Goal: Task Accomplishment & Management: Complete application form

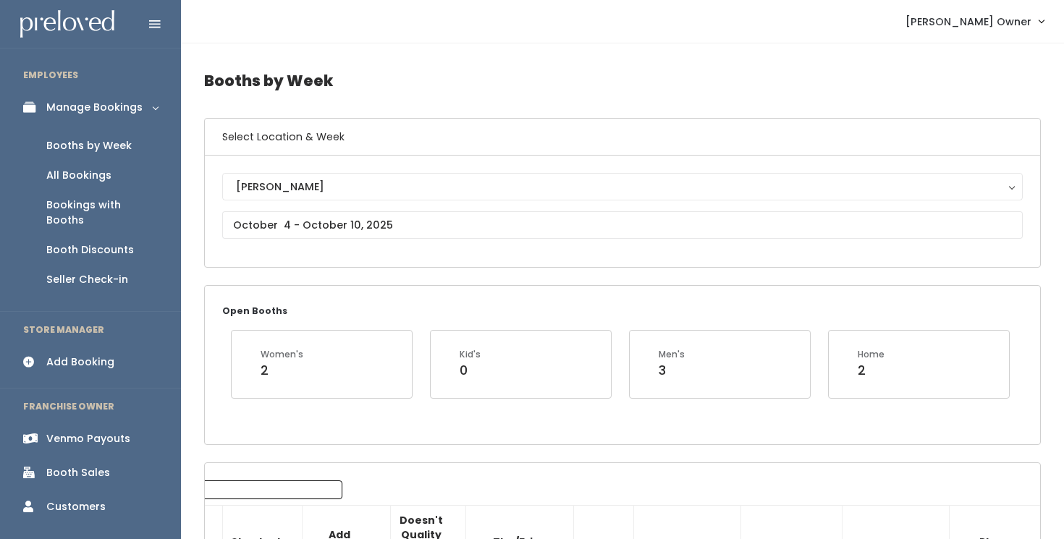
click at [74, 355] on div "Add Booking" at bounding box center [80, 362] width 68 height 15
click at [80, 355] on div "Add Booking" at bounding box center [80, 362] width 68 height 15
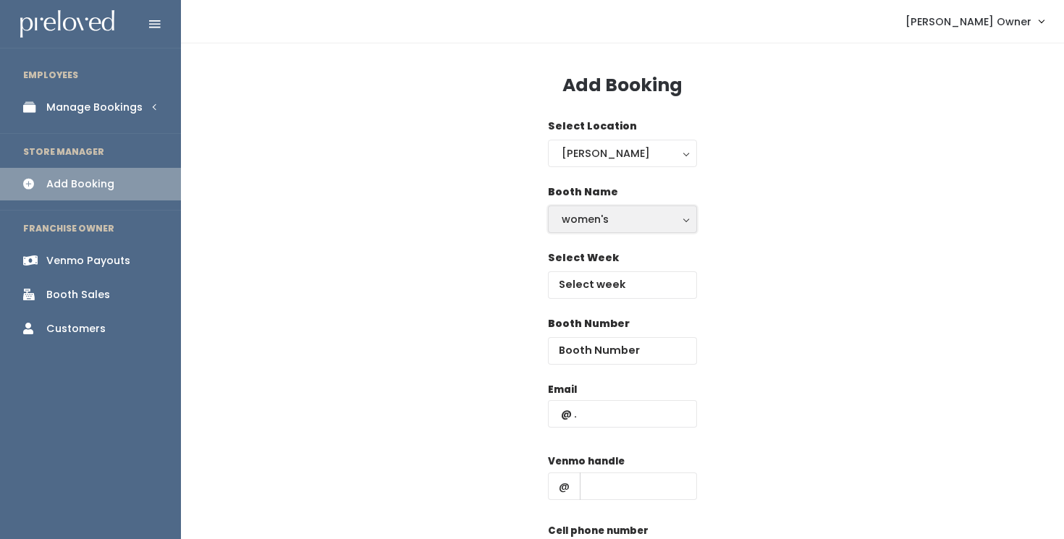
click at [580, 226] on div "women's" at bounding box center [623, 219] width 122 height 16
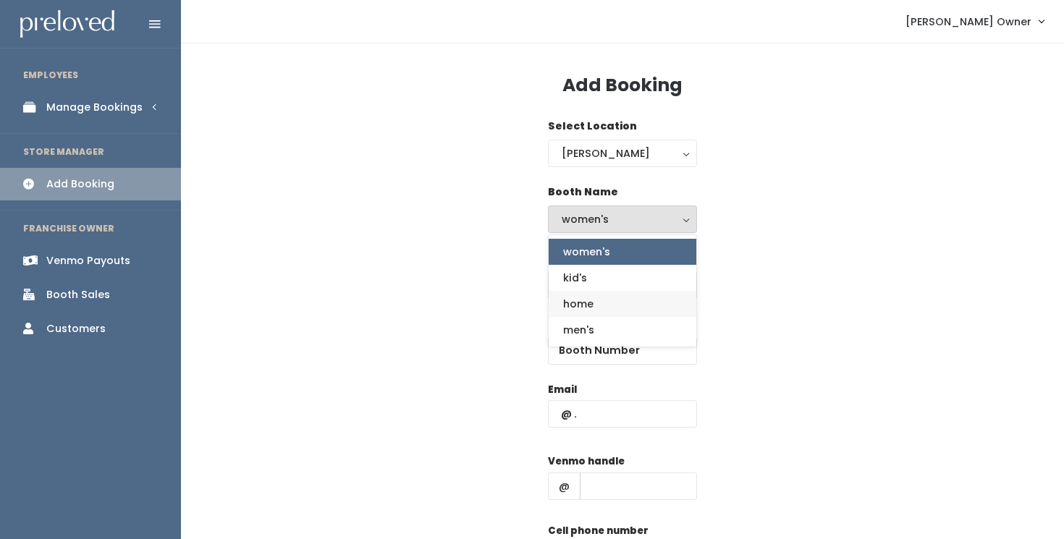
click at [570, 298] on span "home" at bounding box center [578, 304] width 30 height 16
select select "home"
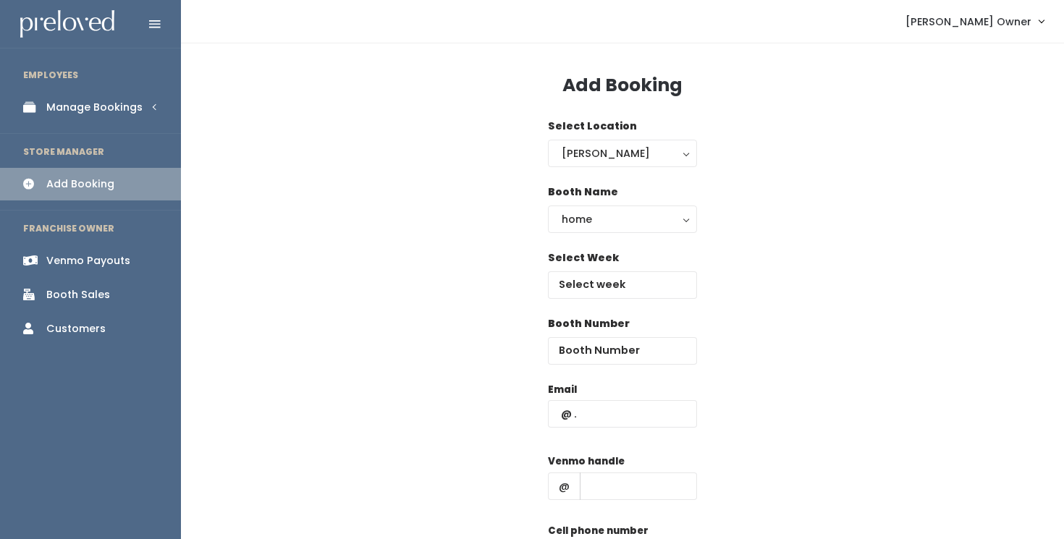
click at [463, 329] on div "Booth Number" at bounding box center [622, 349] width 837 height 66
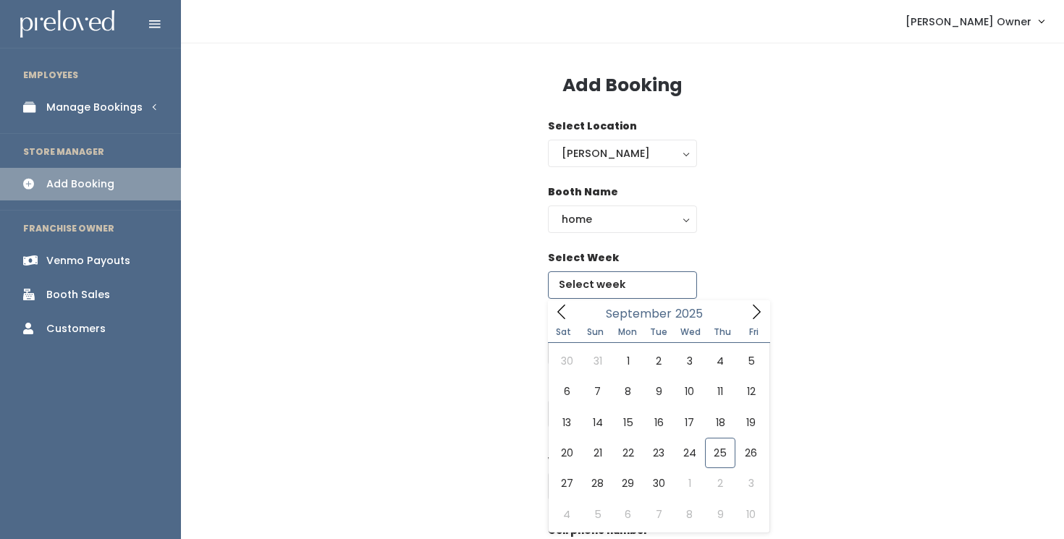
click at [568, 292] on input "text" at bounding box center [622, 284] width 149 height 27
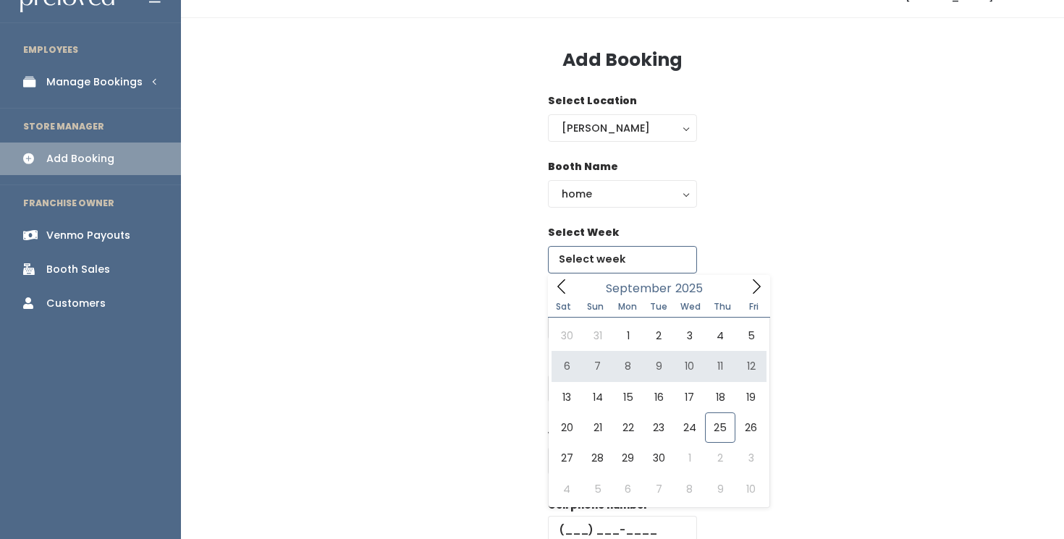
scroll to position [47, 0]
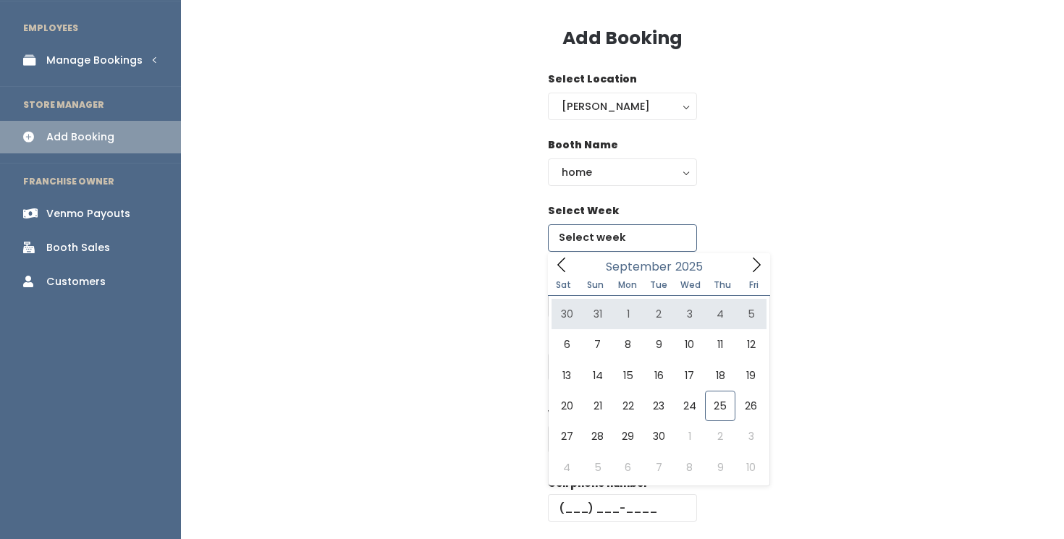
click at [761, 261] on icon at bounding box center [756, 265] width 16 height 16
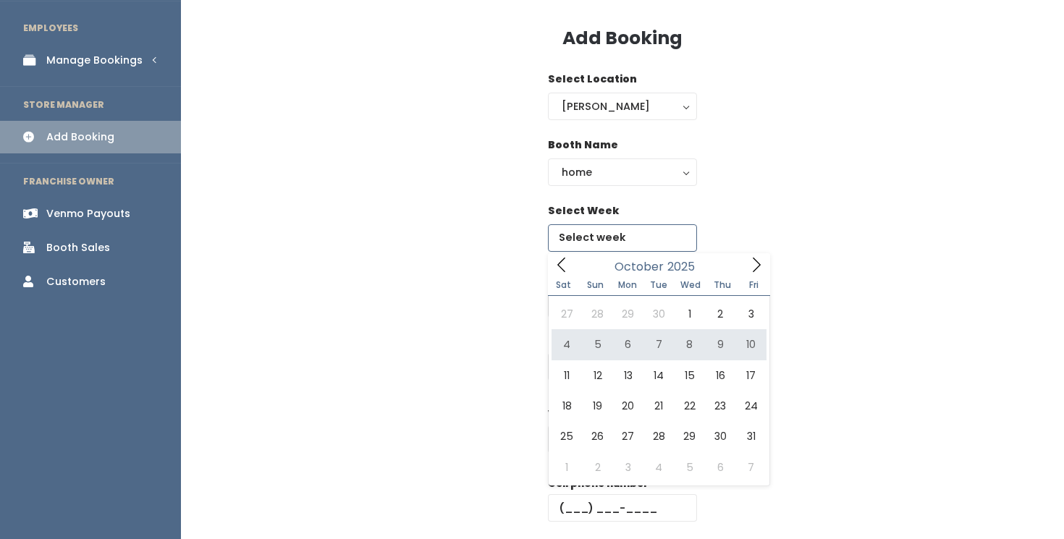
type input "October 4 to October 10"
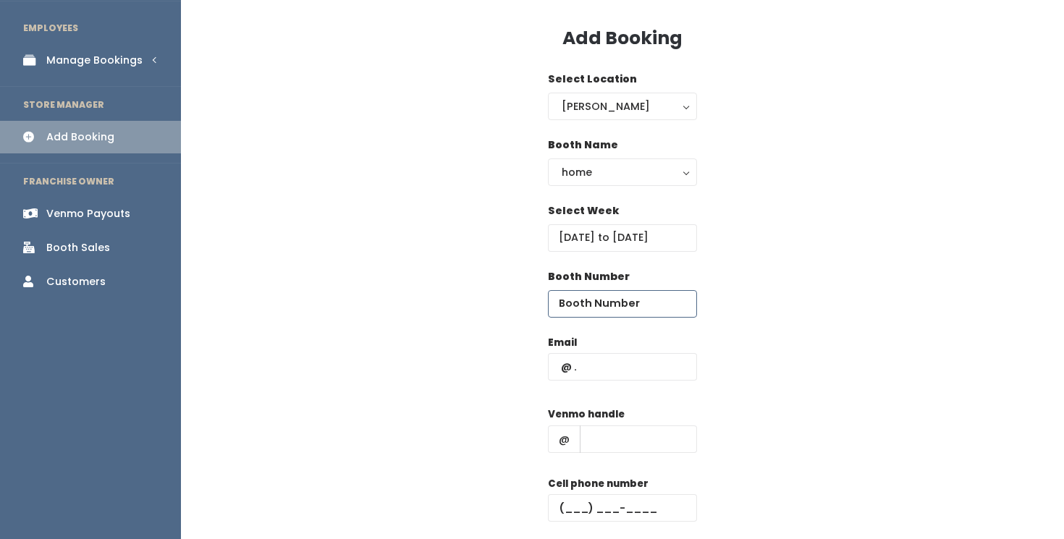
click at [655, 305] on input "number" at bounding box center [622, 303] width 149 height 27
type input "62"
click at [762, 292] on div "Booth Number 62" at bounding box center [622, 302] width 837 height 66
click at [654, 365] on input "text" at bounding box center [622, 366] width 149 height 27
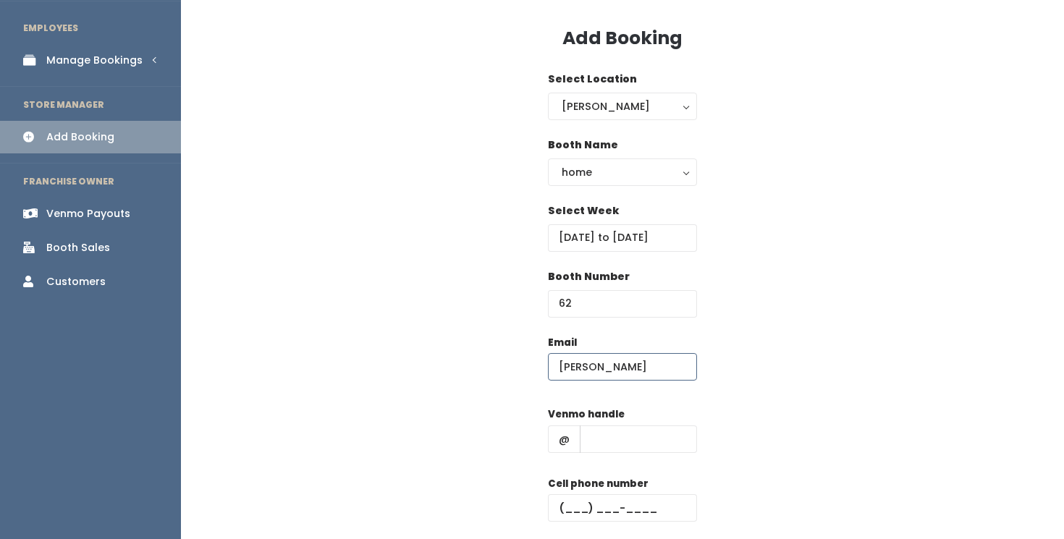
click at [651, 365] on input "brenda" at bounding box center [622, 366] width 149 height 27
type input "[PERSON_NAME][EMAIL_ADDRESS][DOMAIN_NAME]"
click at [649, 435] on input "text" at bounding box center [638, 439] width 117 height 27
type input "brendayanc"
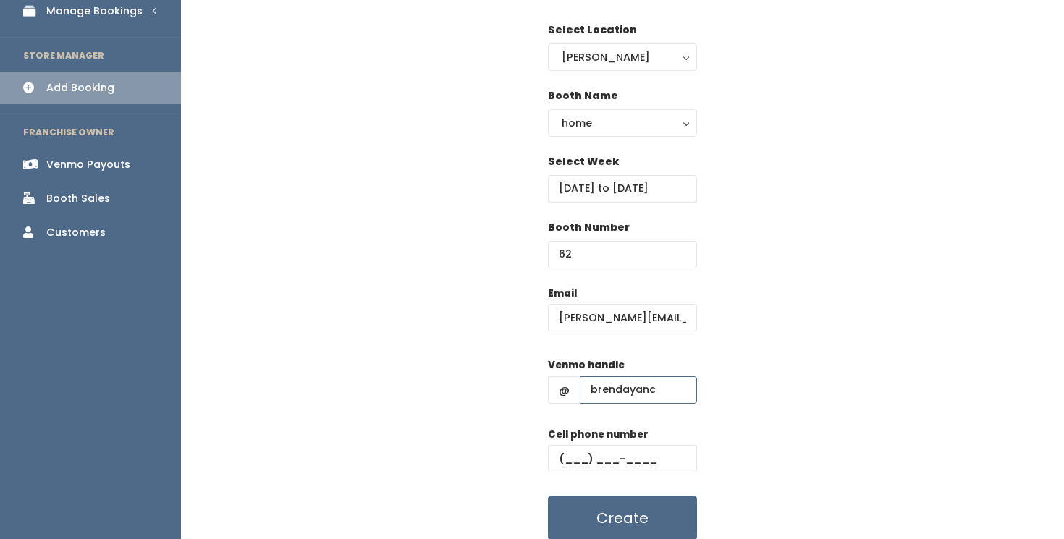
scroll to position [153, 0]
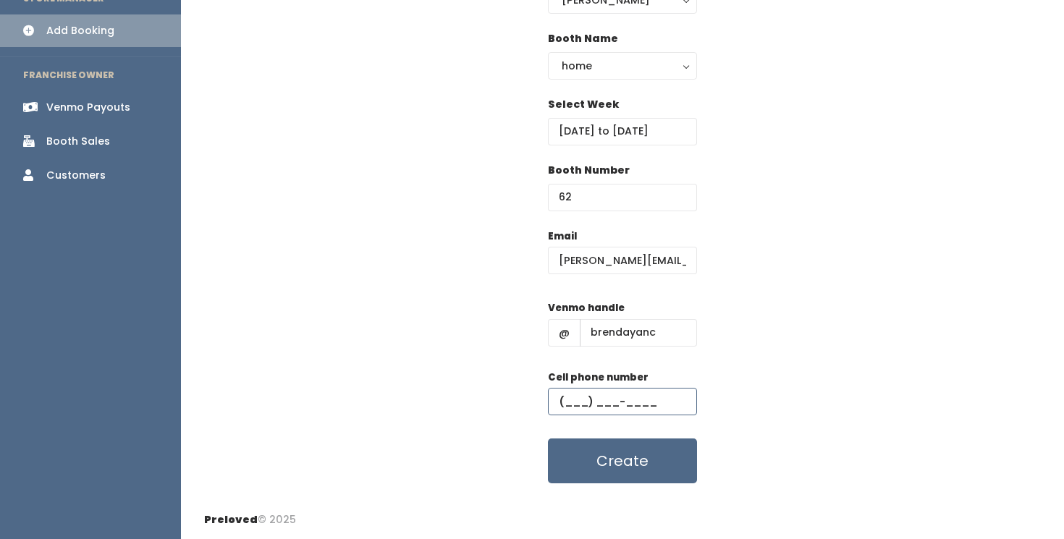
click at [575, 403] on input "text" at bounding box center [622, 401] width 149 height 27
type input "[PHONE_NUMBER]"
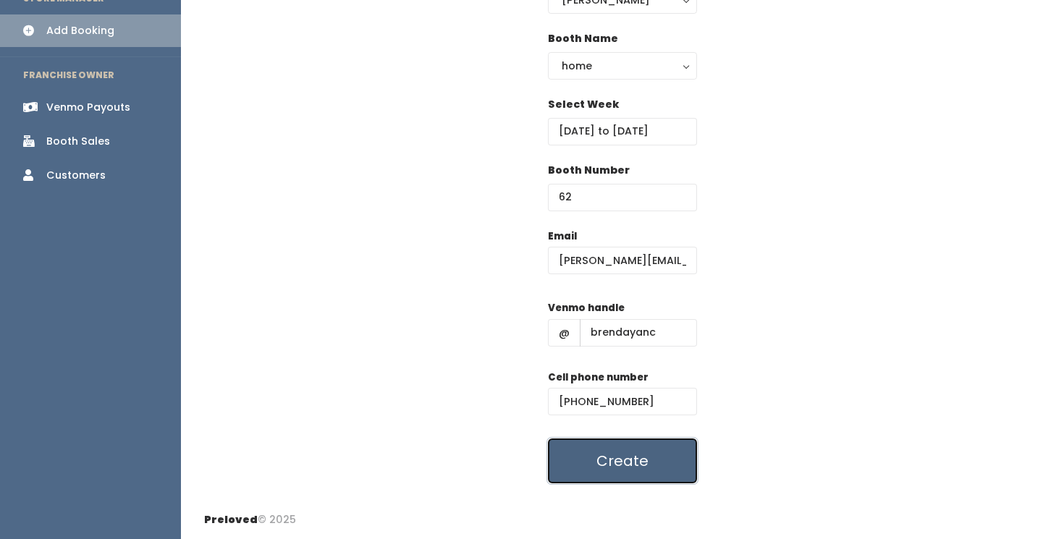
click at [609, 465] on button "Create" at bounding box center [622, 461] width 149 height 45
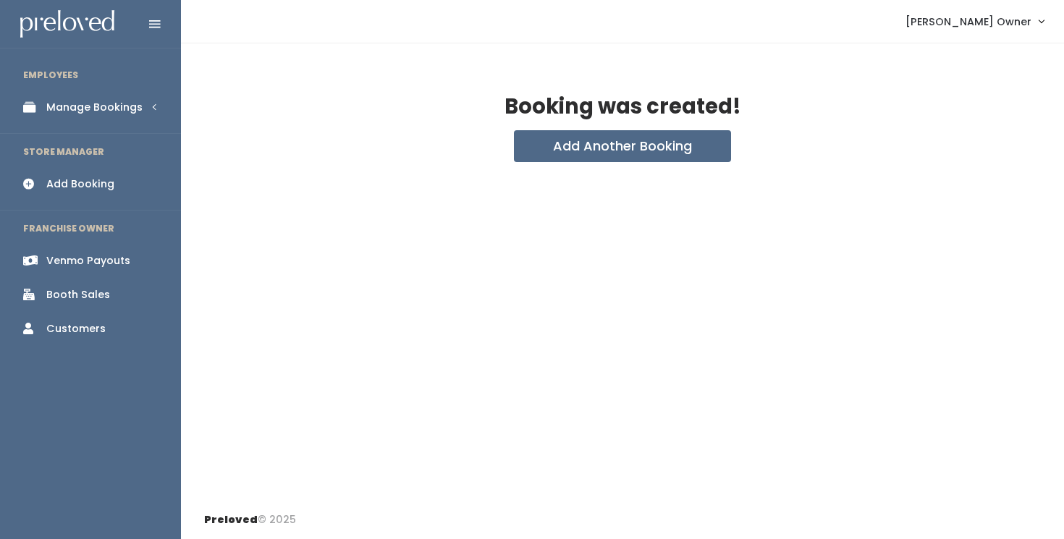
click at [90, 108] on div "Manage Bookings" at bounding box center [94, 107] width 96 height 15
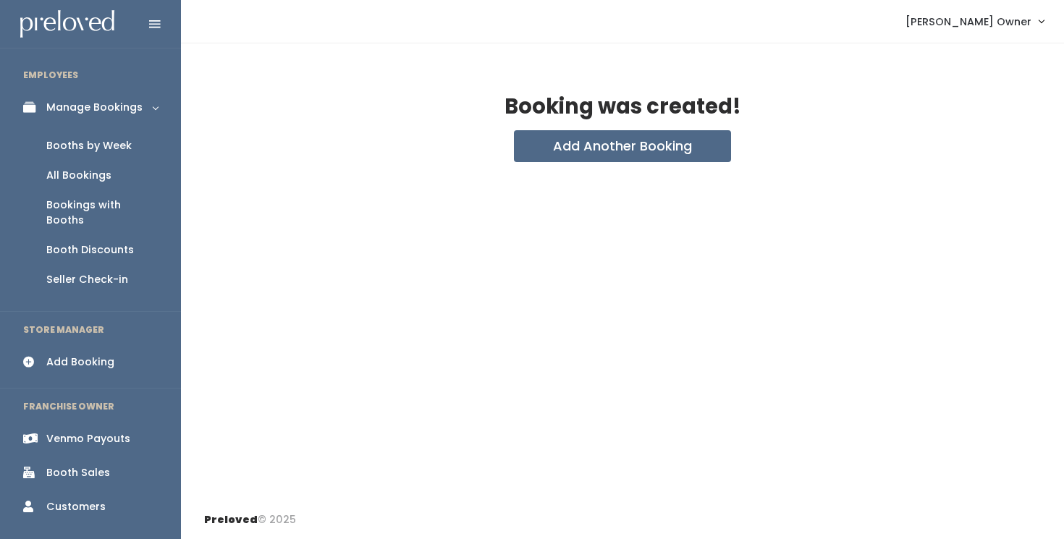
click at [87, 147] on div "Booths by Week" at bounding box center [88, 145] width 85 height 15
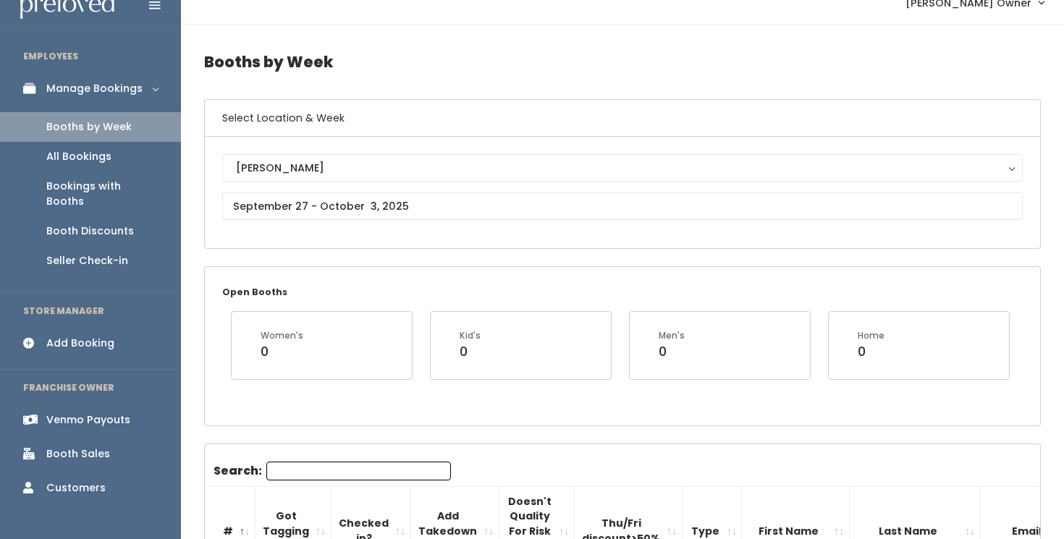
scroll to position [22, 0]
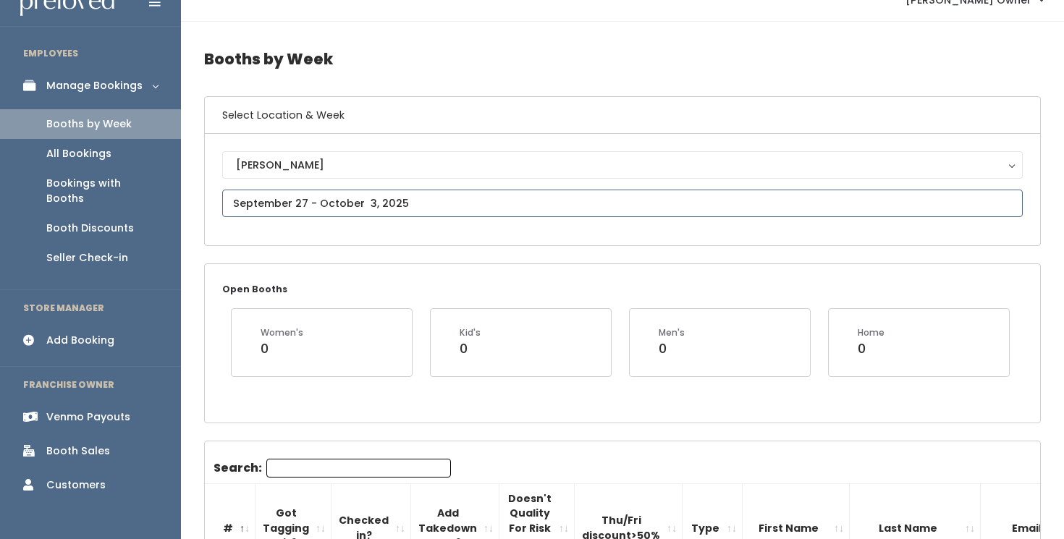
click at [579, 210] on input "text" at bounding box center [622, 203] width 800 height 27
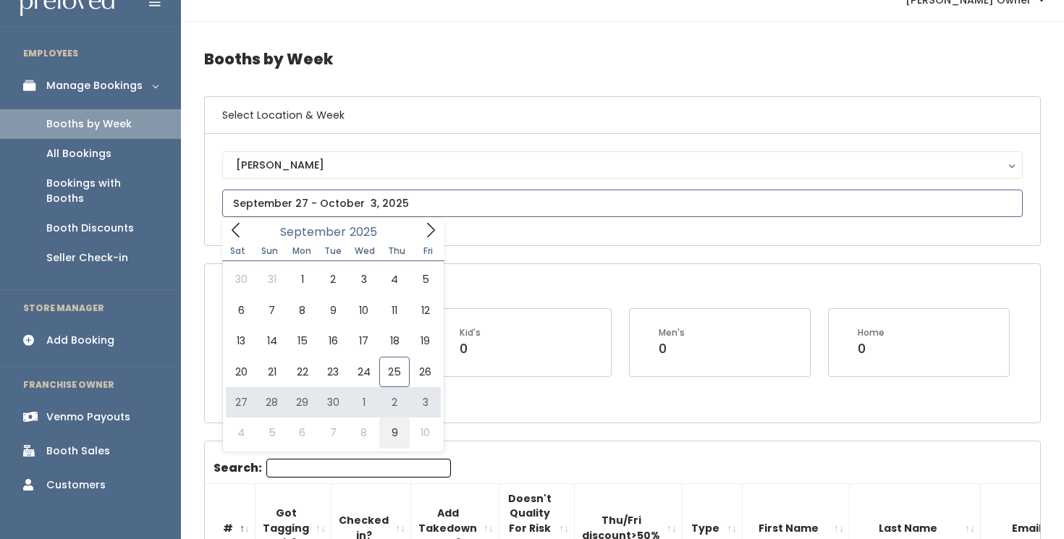
type input "October 4 to October 10"
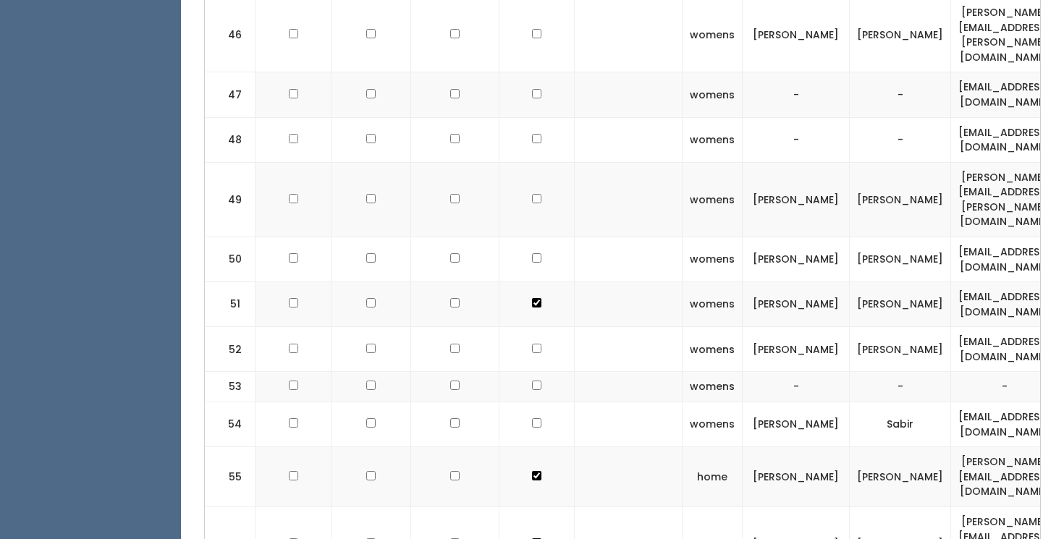
scroll to position [2918, 0]
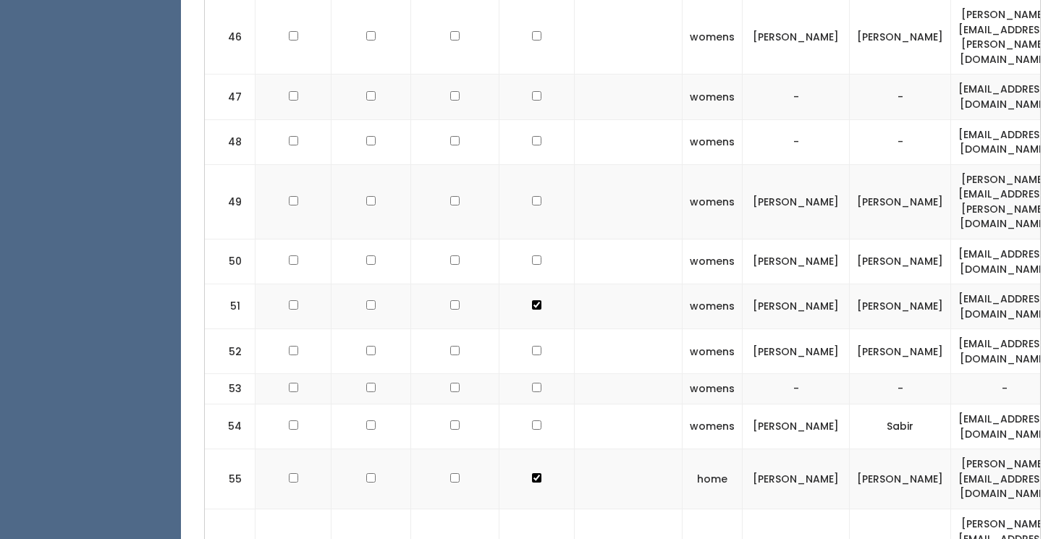
checkbox input "true"
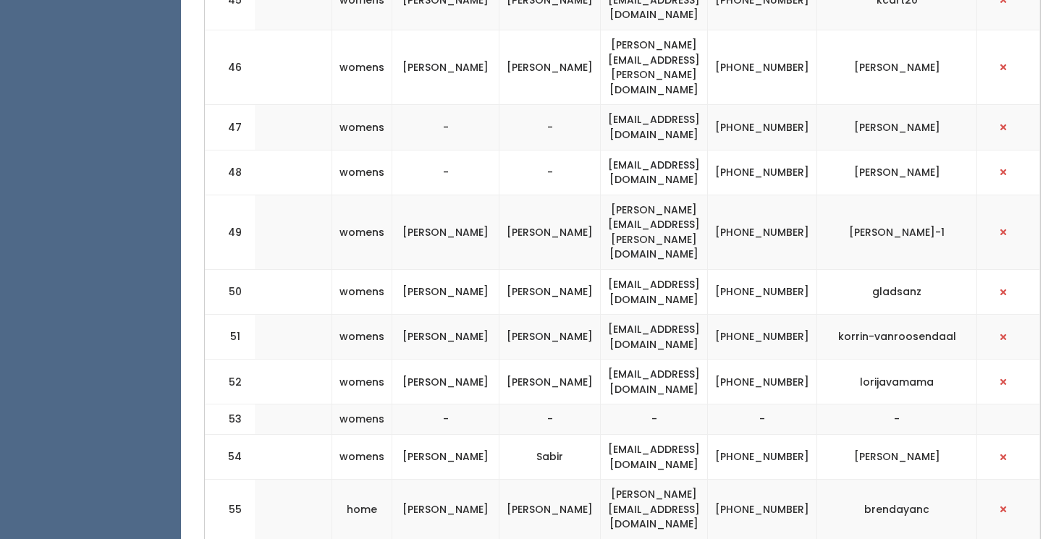
scroll to position [0, 407]
click at [1002, 505] on span "button" at bounding box center [1003, 509] width 6 height 9
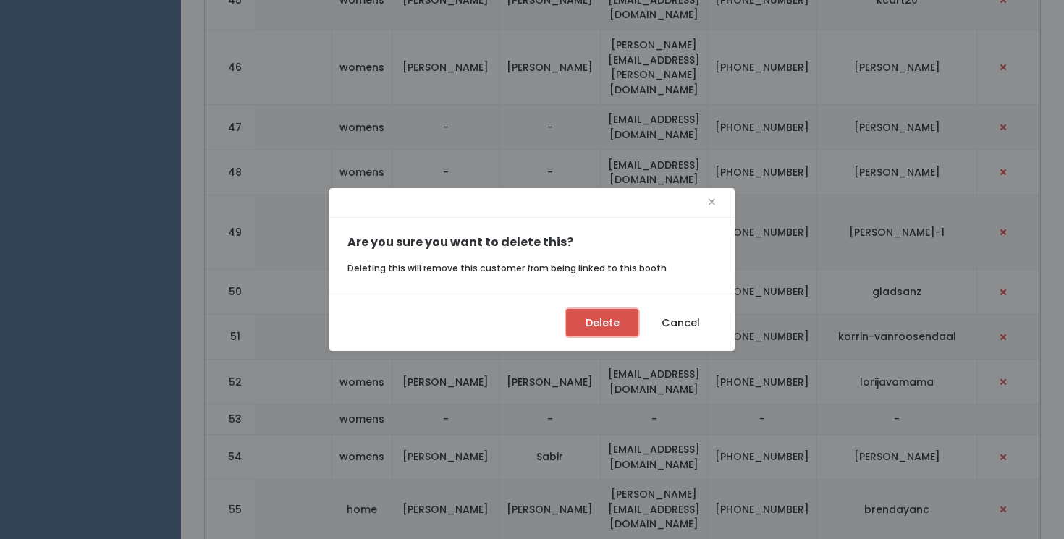
click at [612, 323] on button "Delete" at bounding box center [602, 322] width 72 height 27
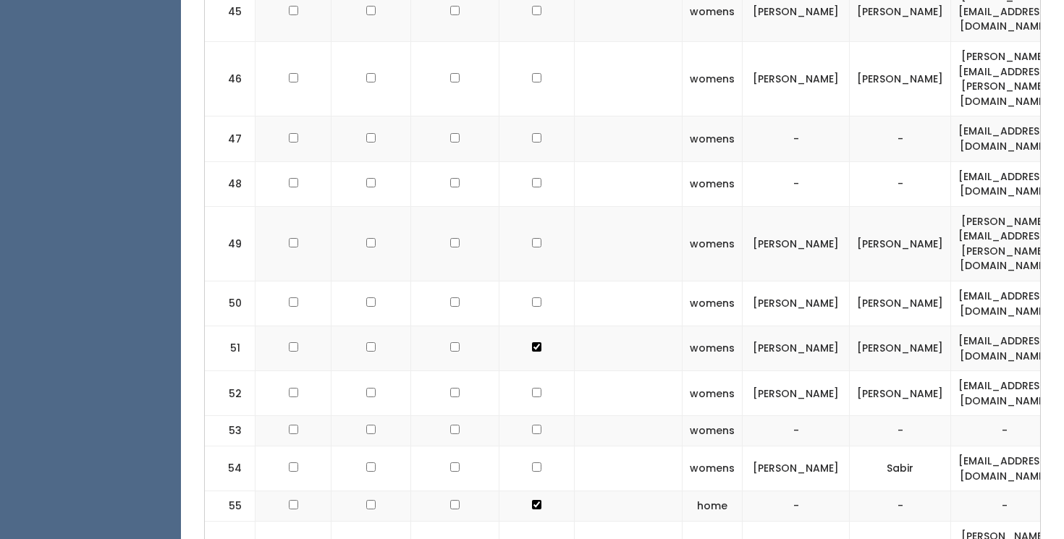
scroll to position [2796, 0]
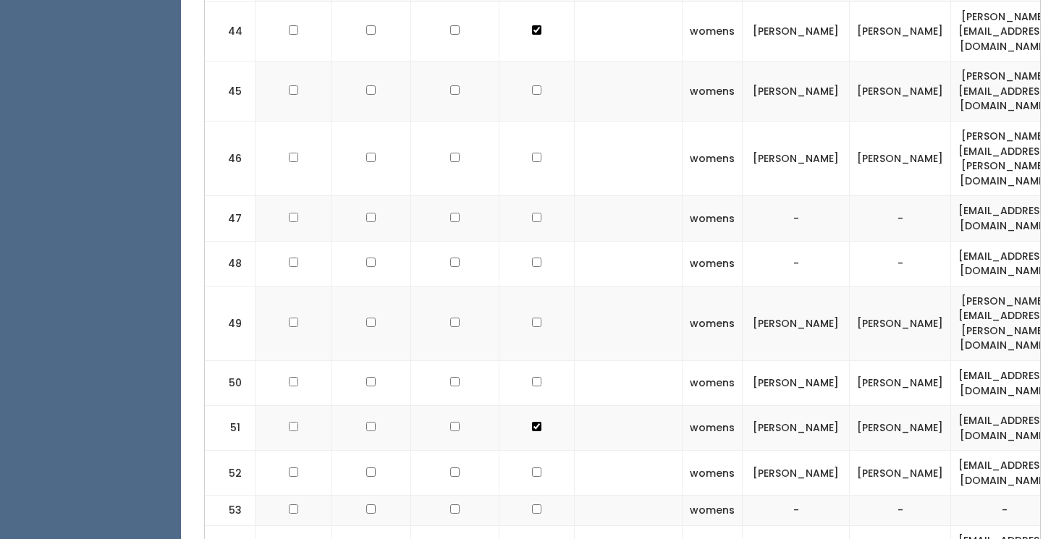
checkbox input "false"
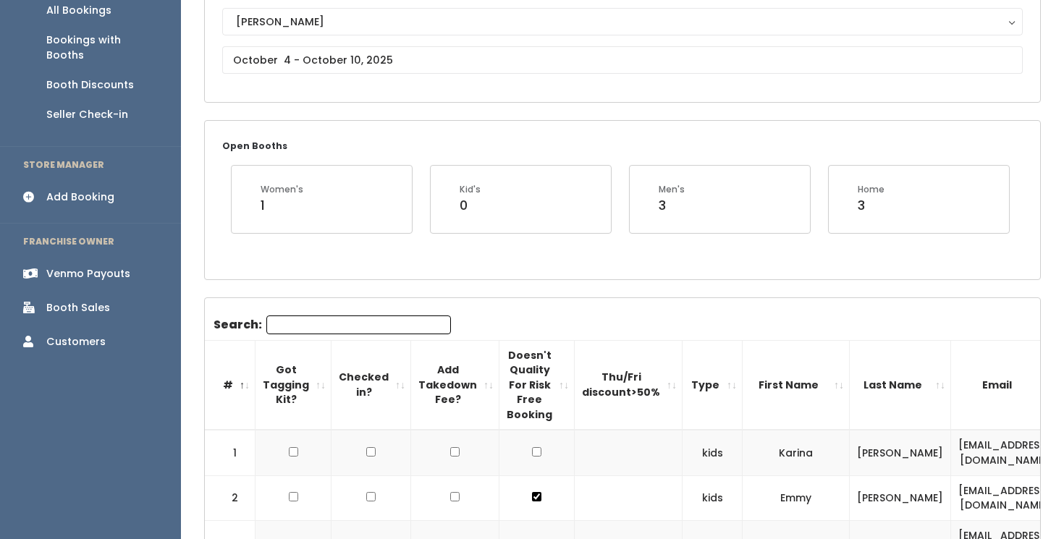
scroll to position [166, 0]
